Goal: Information Seeking & Learning: Stay updated

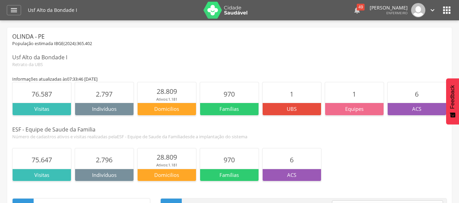
click at [354, 11] on icon "" at bounding box center [357, 10] width 8 height 8
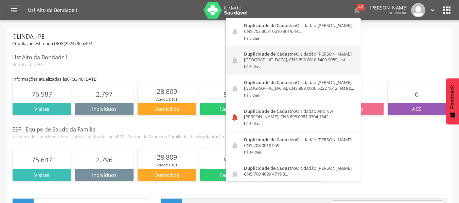
scroll to position [68, 0]
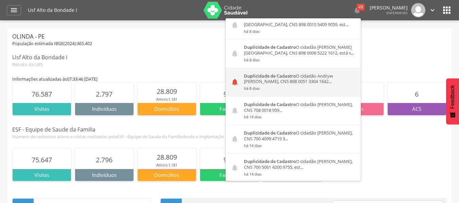
click at [268, 76] on strong "Duplicidade de Cadastro" at bounding box center [270, 76] width 52 height 6
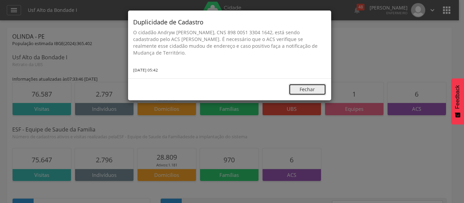
click at [299, 87] on button "Fechar" at bounding box center [306, 90] width 37 height 12
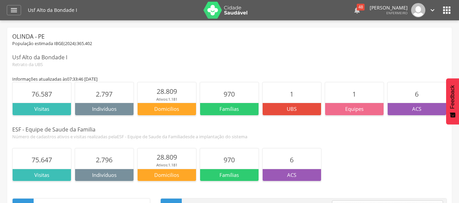
click at [356, 10] on div "48" at bounding box center [360, 7] width 8 height 7
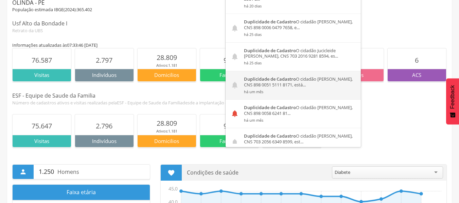
scroll to position [305, 0]
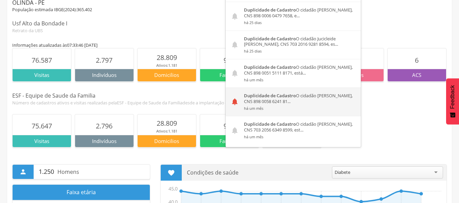
click at [297, 90] on div "Duplicidade de Cadastro O cidadão [PERSON_NAME], CNS 898 0058 6241 81... há um …" at bounding box center [300, 102] width 122 height 28
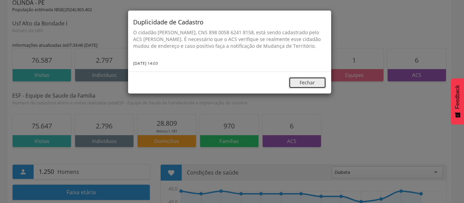
click at [320, 89] on button "Fechar" at bounding box center [306, 83] width 37 height 12
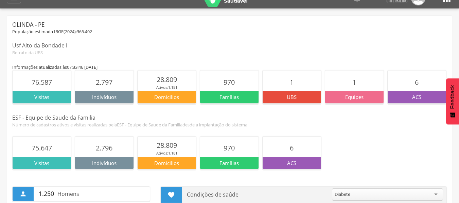
scroll to position [0, 0]
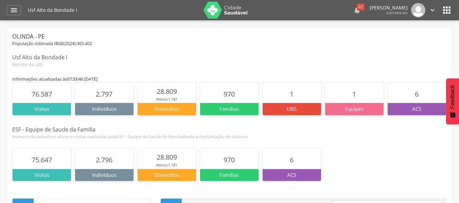
click at [356, 8] on div "47" at bounding box center [360, 7] width 8 height 7
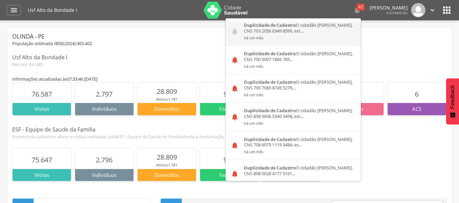
scroll to position [441, 0]
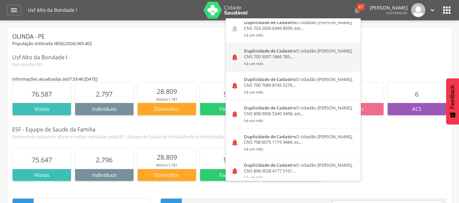
click at [261, 61] on small "há um mês" at bounding box center [300, 63] width 112 height 5
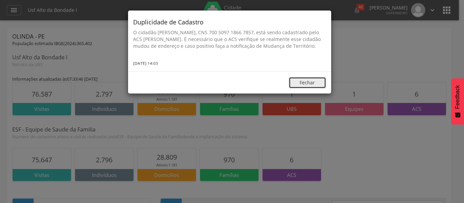
click at [306, 88] on button "Fechar" at bounding box center [306, 83] width 37 height 12
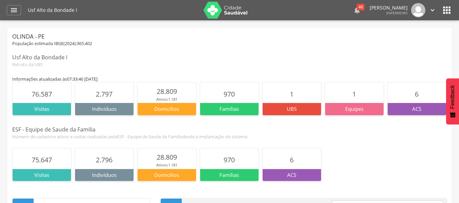
click at [353, 13] on icon "" at bounding box center [357, 10] width 8 height 8
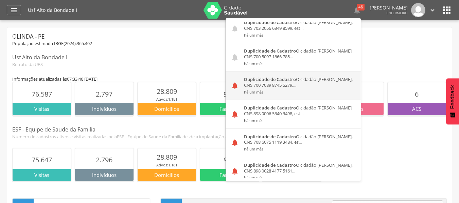
click at [283, 77] on div "Duplicidade de Cadastro O cidadão [PERSON_NAME], CNS 700 7089 8745 5279,... há …" at bounding box center [300, 86] width 122 height 28
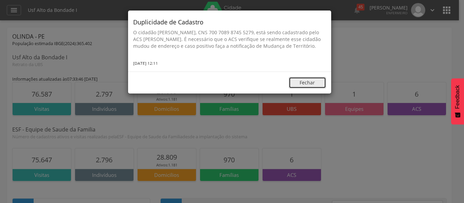
click at [300, 89] on button "Fechar" at bounding box center [306, 83] width 37 height 12
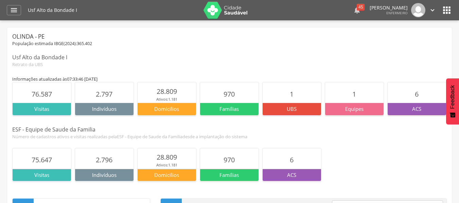
click at [354, 11] on icon "" at bounding box center [357, 10] width 8 height 8
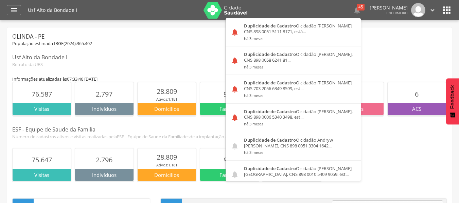
scroll to position [1271, 0]
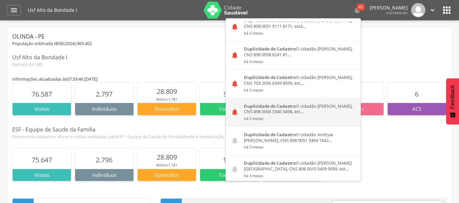
click at [262, 103] on strong "Duplicidade de Cadastro" at bounding box center [270, 106] width 52 height 6
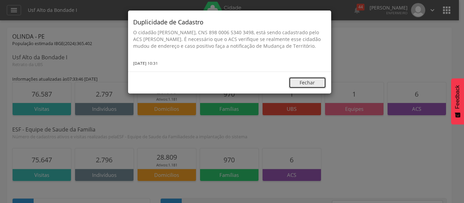
click at [297, 89] on button "Fechar" at bounding box center [306, 83] width 37 height 12
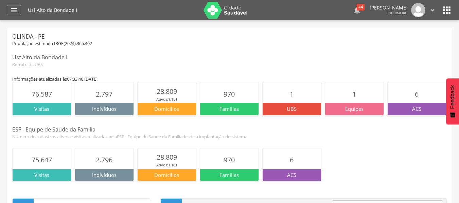
click at [356, 10] on div "44" at bounding box center [360, 7] width 8 height 7
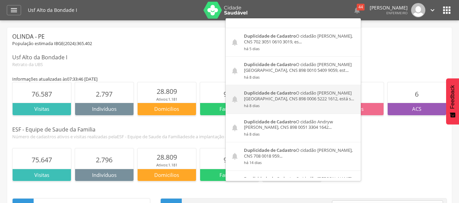
scroll to position [34, 0]
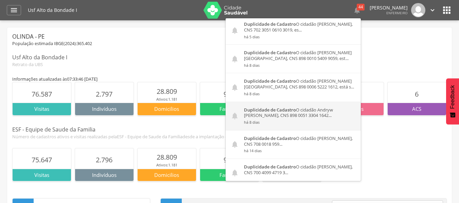
click at [290, 111] on strong "Duplicidade de Cadastro" at bounding box center [270, 110] width 52 height 6
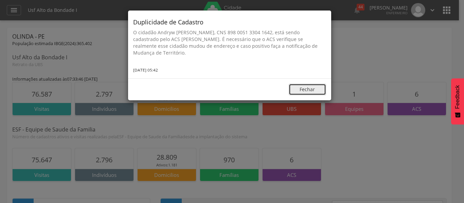
click at [303, 86] on button "Fechar" at bounding box center [306, 90] width 37 height 12
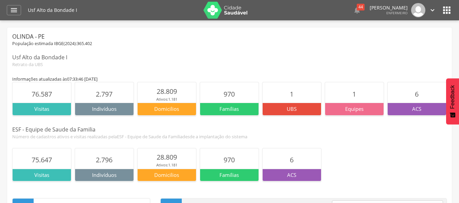
click at [443, 13] on icon "" at bounding box center [446, 10] width 11 height 11
